Goal: Task Accomplishment & Management: Use online tool/utility

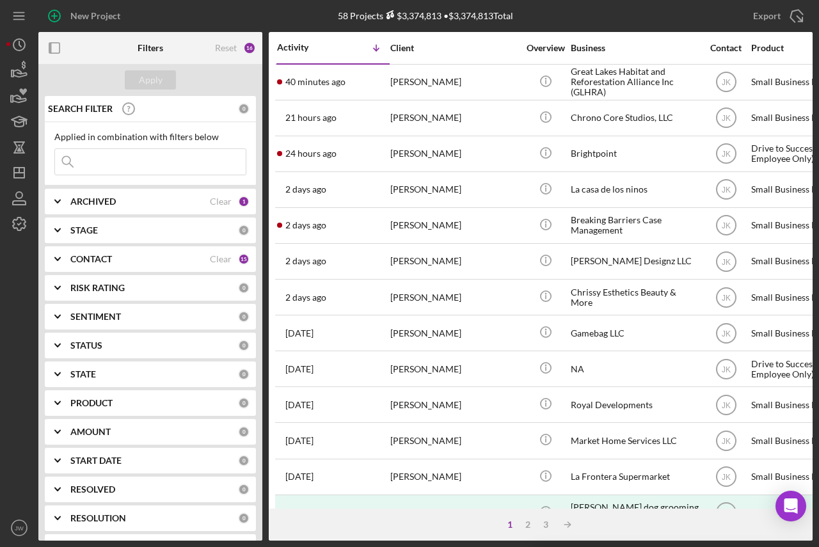
click at [171, 161] on input at bounding box center [150, 162] width 191 height 26
type input "vineyard"
click at [83, 202] on b "ARCHIVED" at bounding box center [92, 201] width 45 height 10
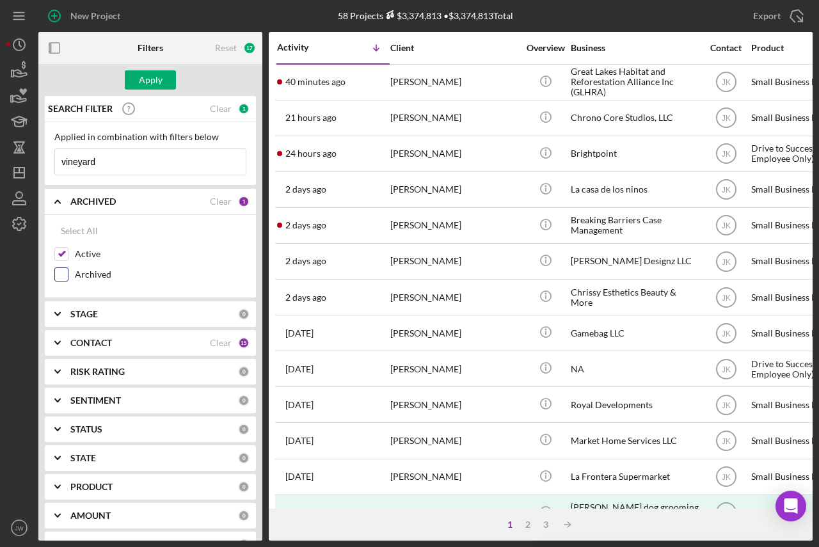
click at [61, 271] on input "Archived" at bounding box center [61, 274] width 13 height 13
checkbox input "true"
click at [152, 70] on div "Apply" at bounding box center [151, 79] width 24 height 19
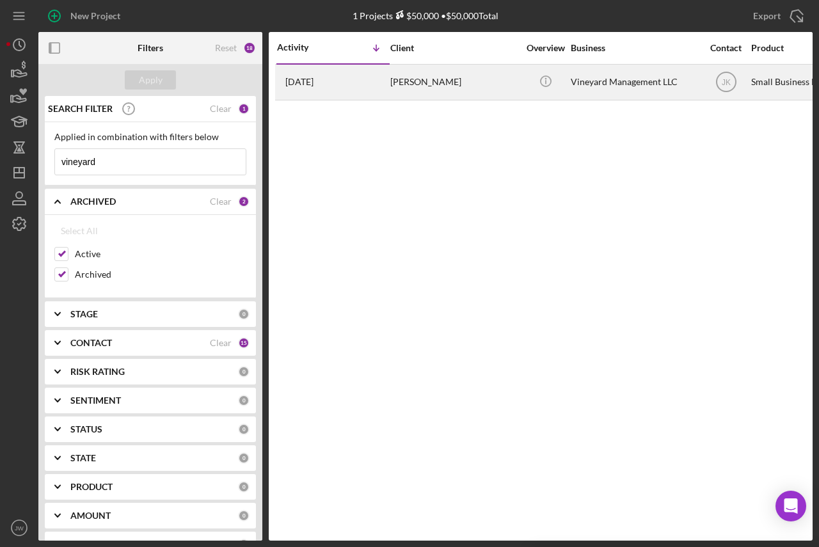
click at [644, 81] on div "Vineyard Management LLC" at bounding box center [635, 82] width 128 height 34
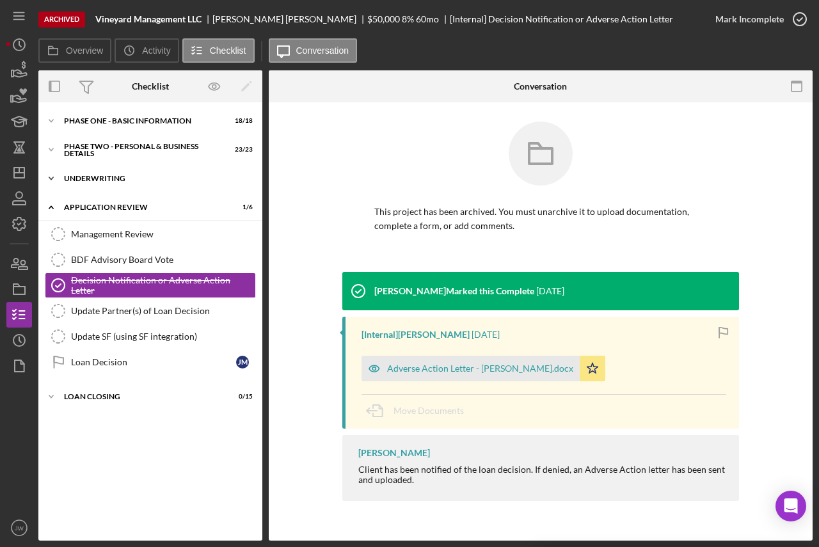
click at [95, 176] on div "Underwriting" at bounding box center [155, 179] width 182 height 8
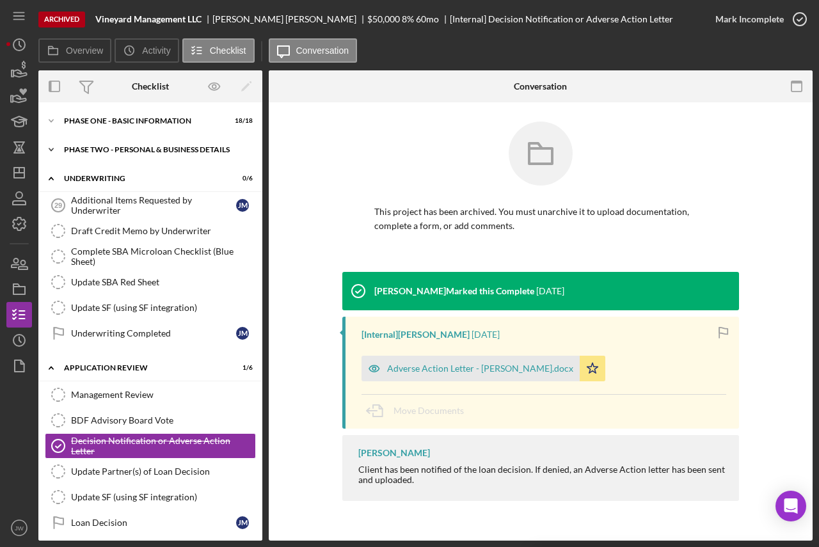
click at [118, 144] on div "Icon/Expander PHASE TWO - PERSONAL & BUSINESS DETAILS 23 / 23" at bounding box center [150, 150] width 224 height 26
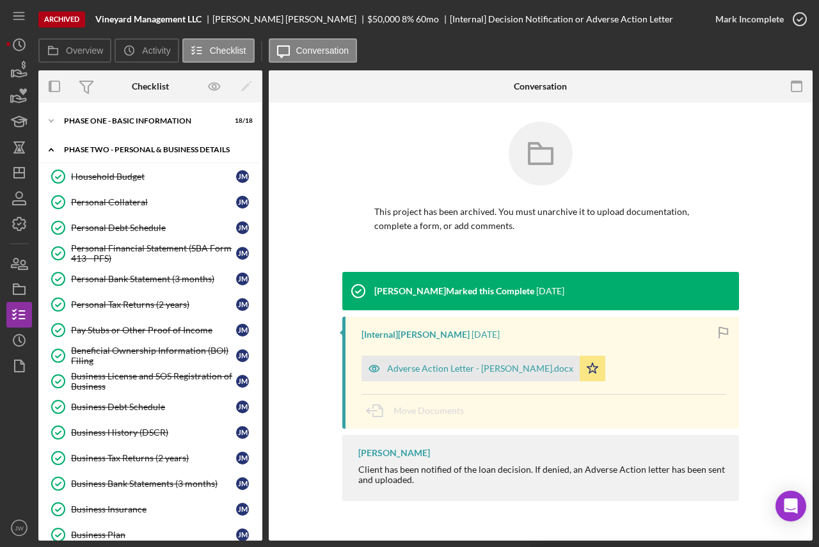
click at [120, 147] on div "PHASE TWO - PERSONAL & BUSINESS DETAILS" at bounding box center [155, 150] width 182 height 8
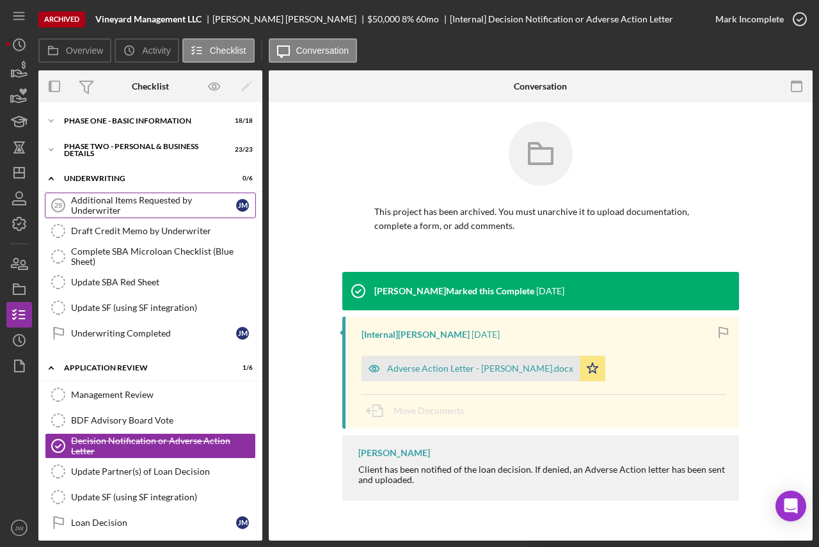
click at [135, 200] on div "Additional Items Requested by Underwriter" at bounding box center [153, 205] width 165 height 20
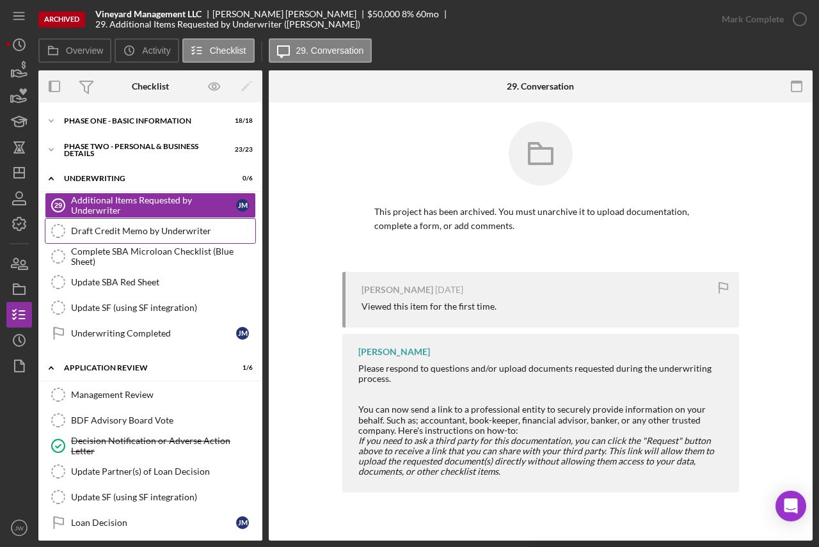
click at [145, 228] on div "Draft Credit Memo by Underwriter" at bounding box center [163, 231] width 184 height 10
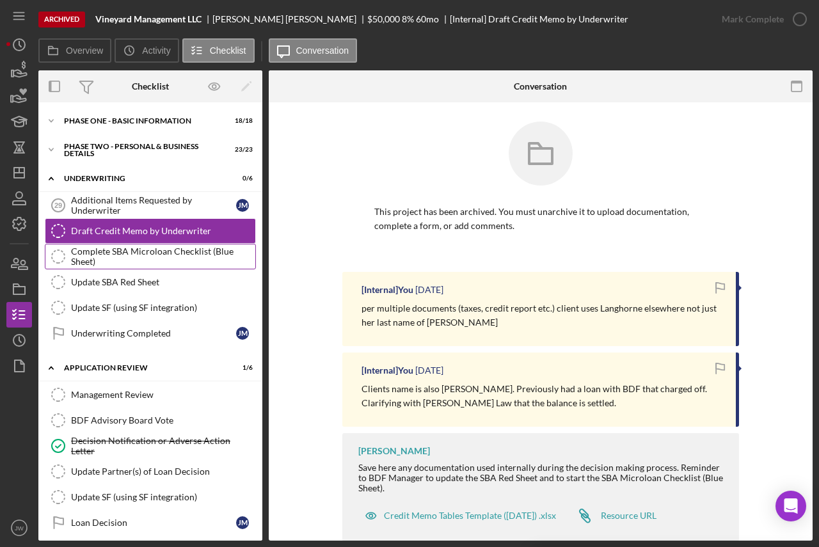
click at [186, 261] on div "Complete SBA Microloan Checklist (Blue Sheet)" at bounding box center [163, 256] width 184 height 20
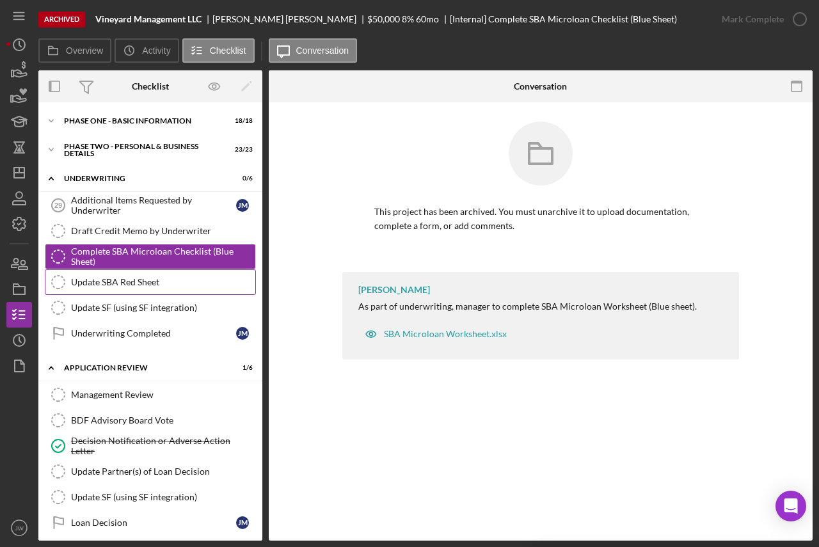
click at [171, 282] on div "Update SBA Red Sheet" at bounding box center [163, 282] width 184 height 10
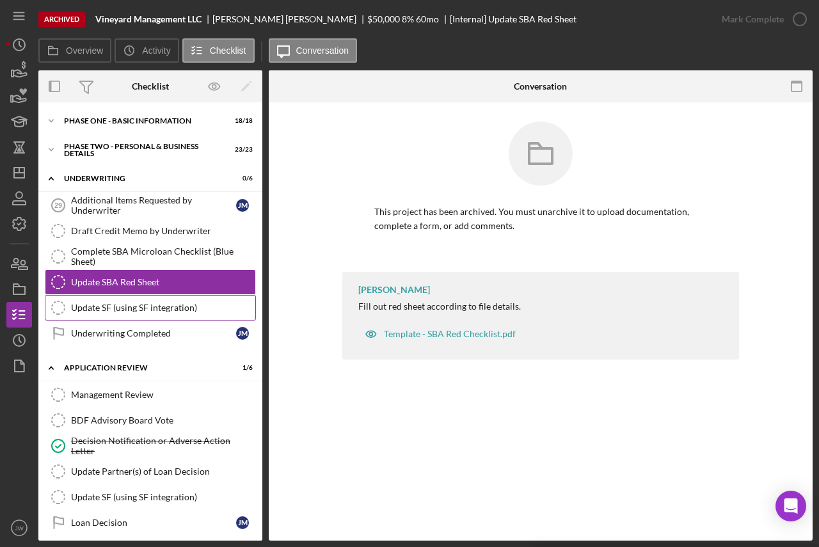
click at [180, 310] on div "Update SF (using SF integration)" at bounding box center [163, 308] width 184 height 10
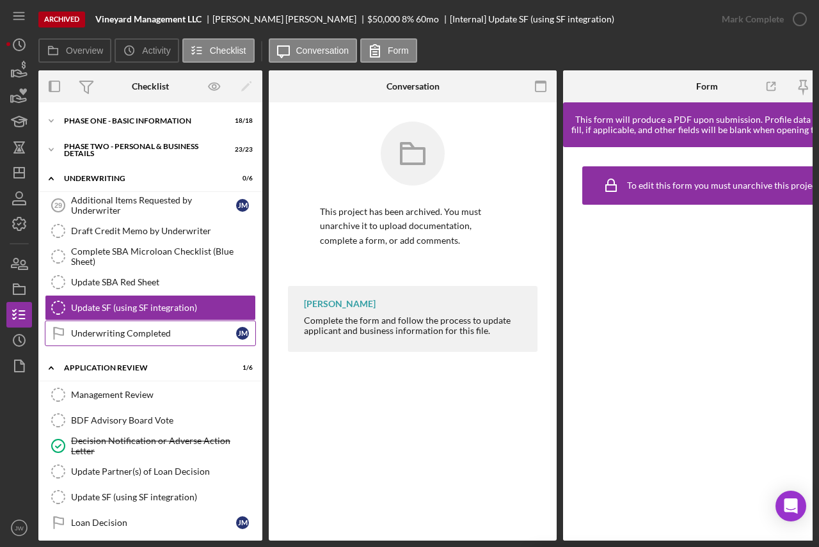
click at [178, 334] on div "Underwriting Completed" at bounding box center [153, 333] width 165 height 10
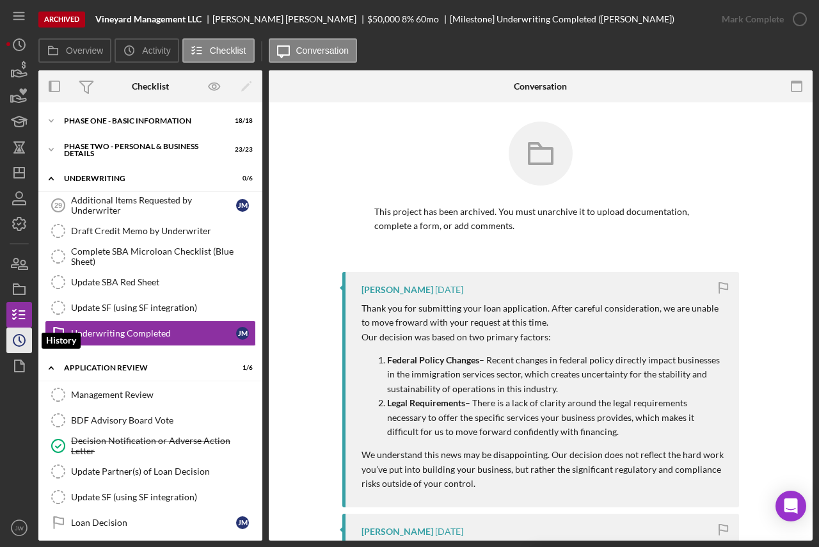
click at [12, 337] on icon "Icon/History" at bounding box center [19, 340] width 32 height 32
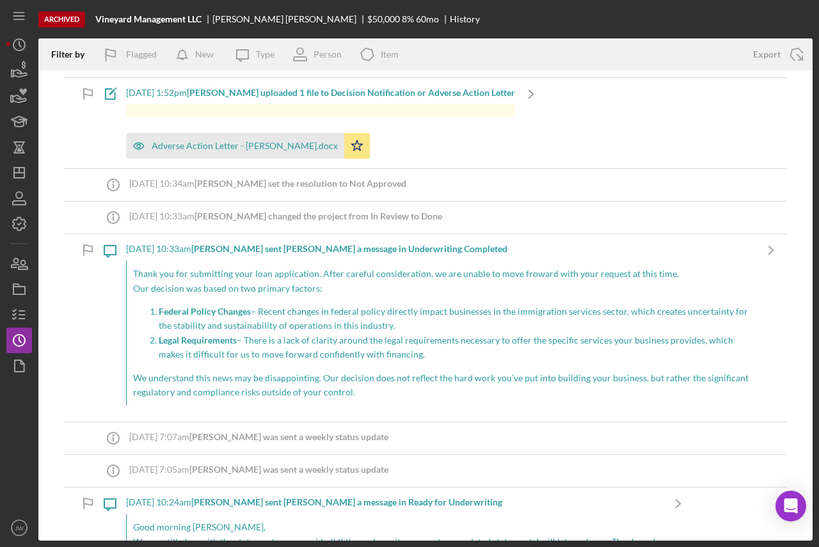
scroll to position [128, 0]
